Goal: Task Accomplishment & Management: Manage account settings

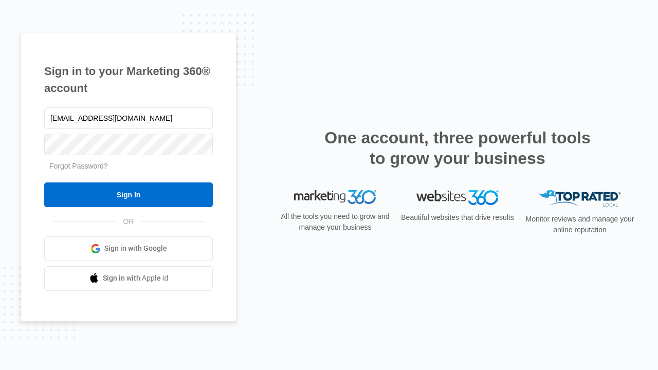
type input "[EMAIL_ADDRESS][DOMAIN_NAME]"
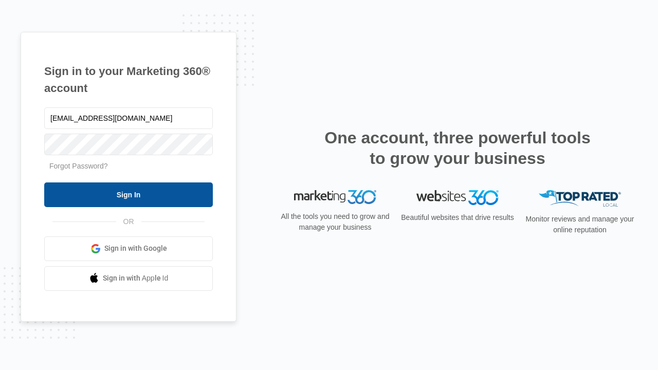
click at [128, 194] on input "Sign In" at bounding box center [128, 194] width 169 height 25
